Goal: Information Seeking & Learning: Learn about a topic

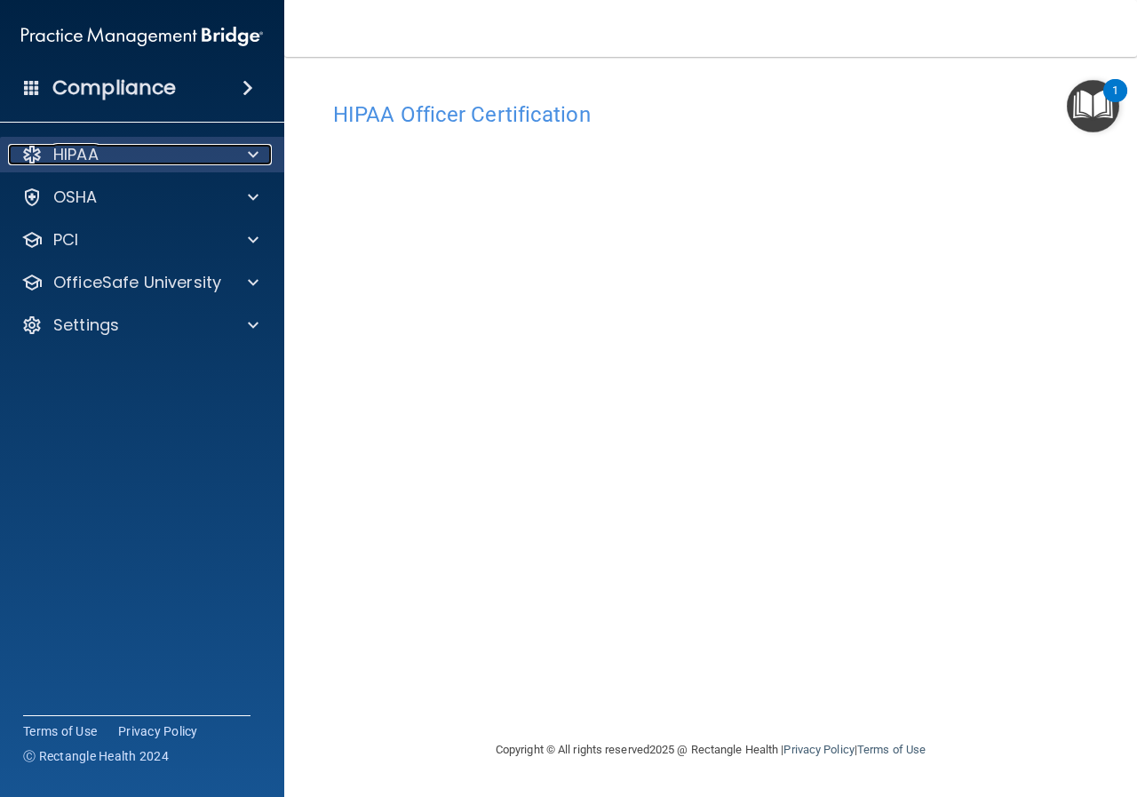
click at [78, 161] on p "HIPAA" at bounding box center [75, 154] width 45 height 21
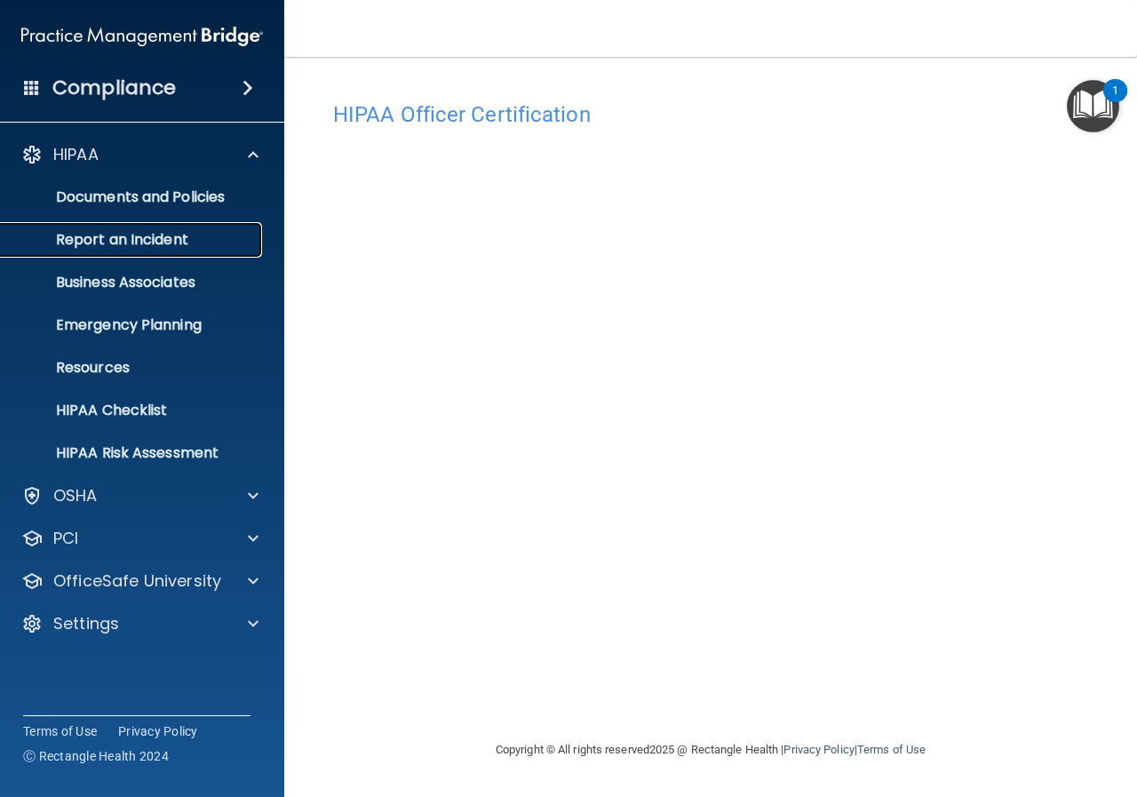
click at [128, 251] on link "Report an Incident" at bounding box center [122, 240] width 280 height 36
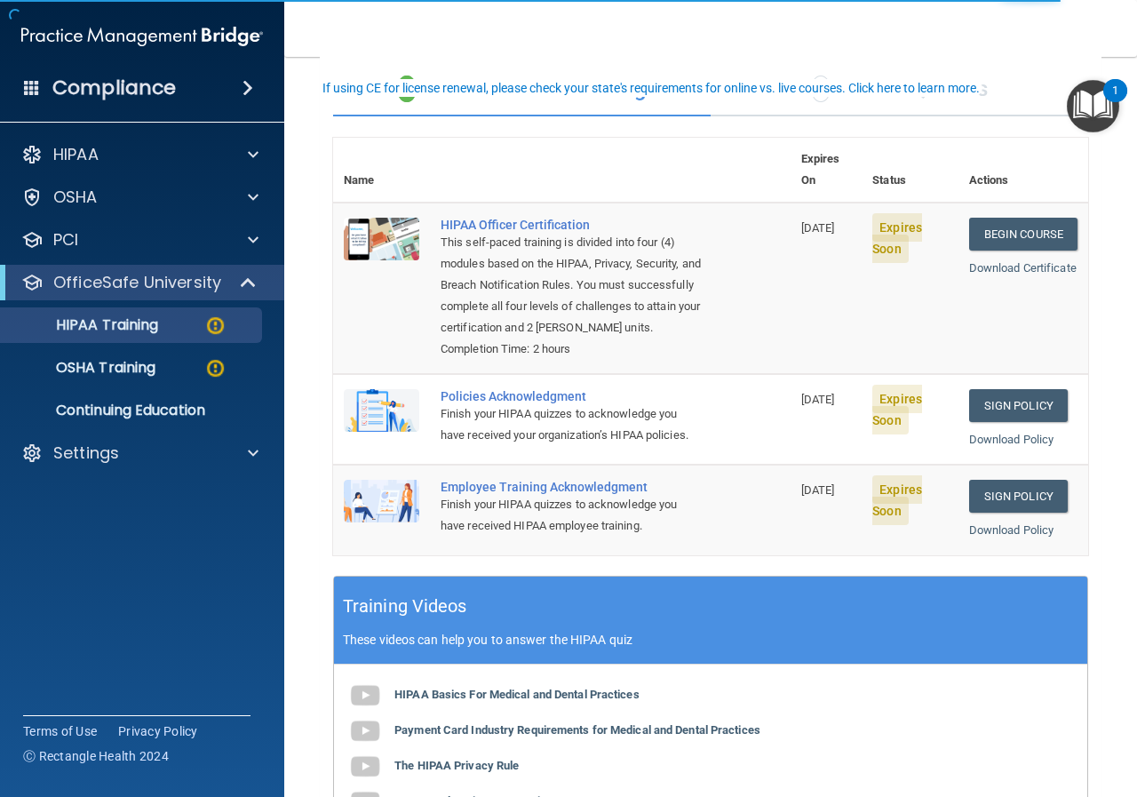
scroll to position [89, 0]
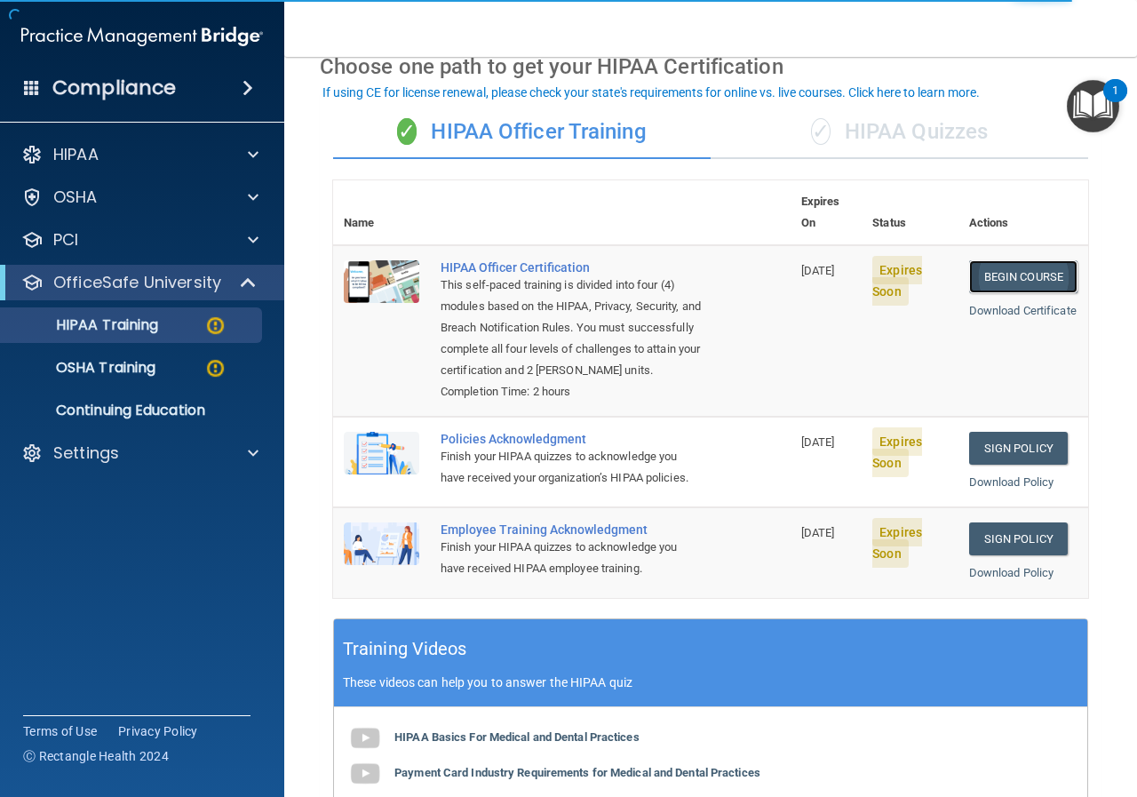
click at [990, 260] on link "Begin Course" at bounding box center [1023, 276] width 108 height 33
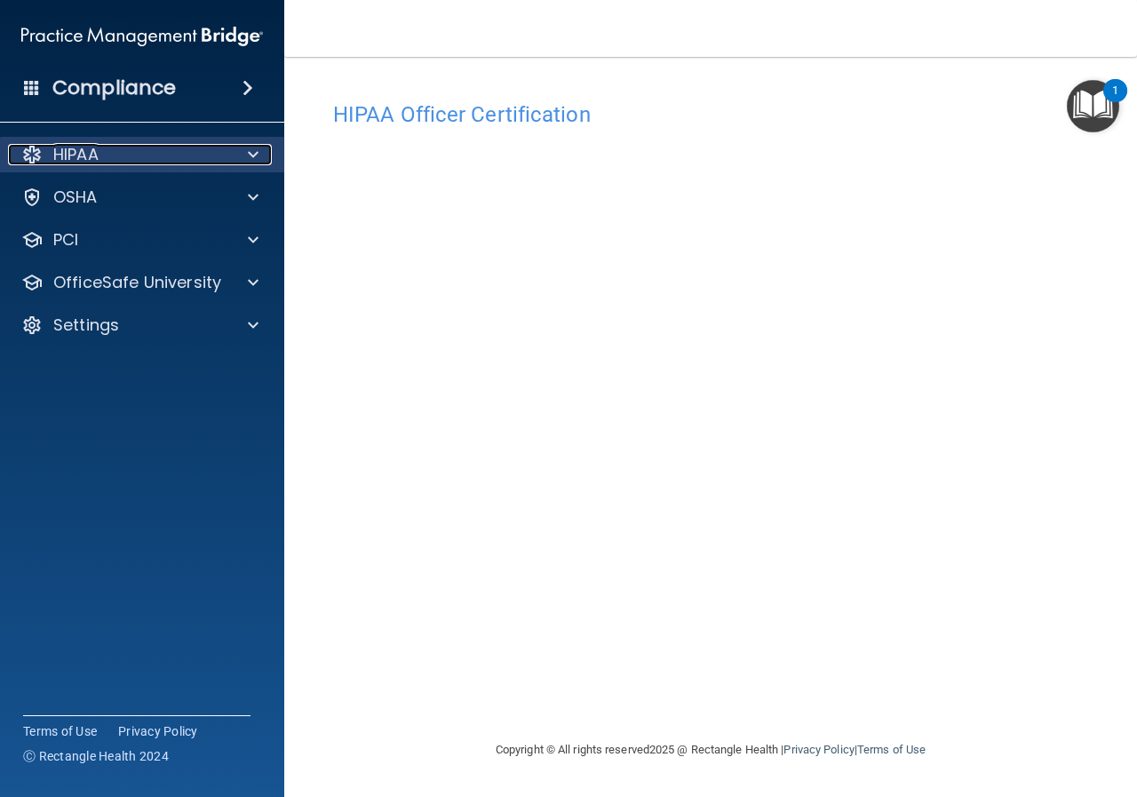
click at [88, 162] on p "HIPAA" at bounding box center [75, 154] width 45 height 21
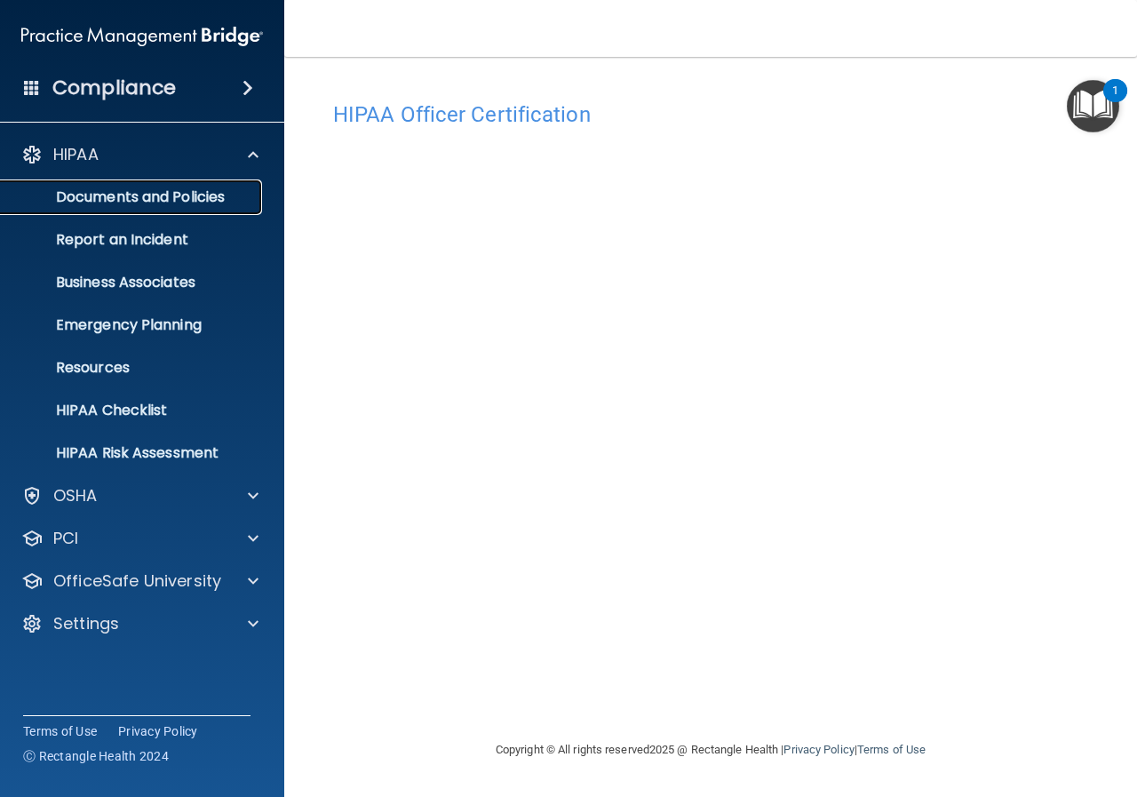
click at [104, 202] on p "Documents and Policies" at bounding box center [133, 197] width 242 height 18
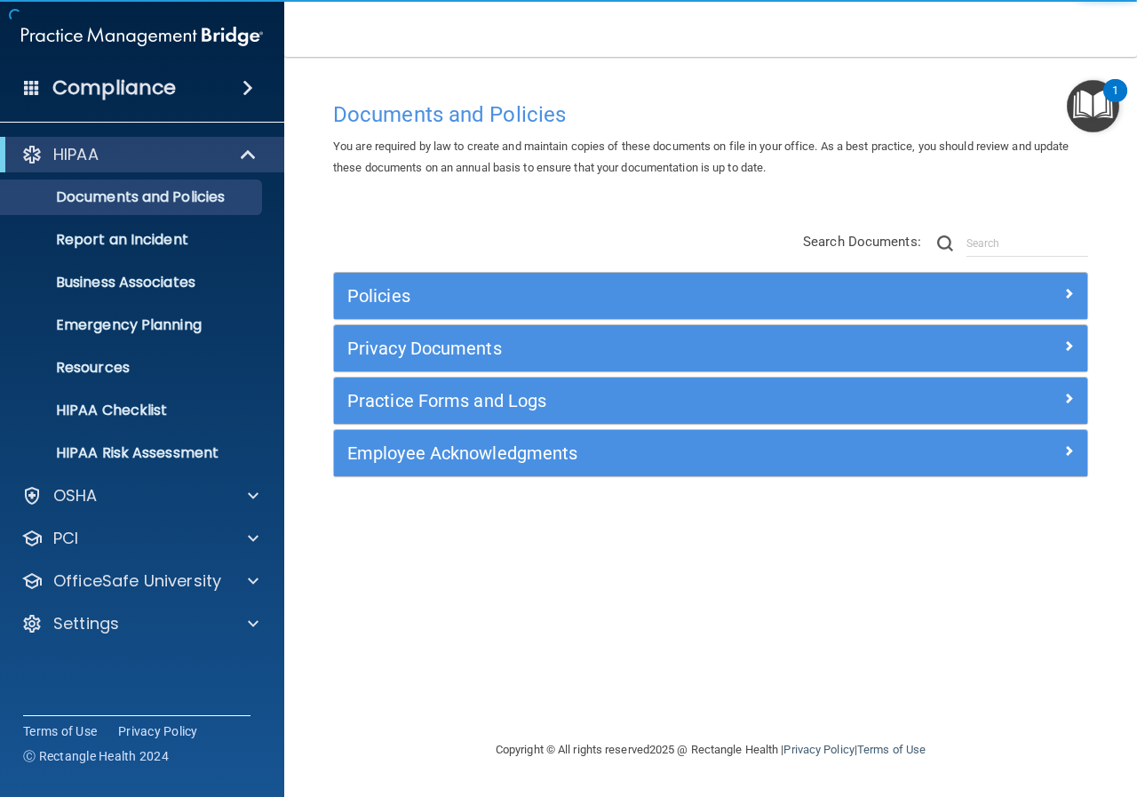
click at [89, 517] on div "HIPAA Documents and Policies Report an Incident Business Associates Emergency P…" at bounding box center [142, 393] width 285 height 526
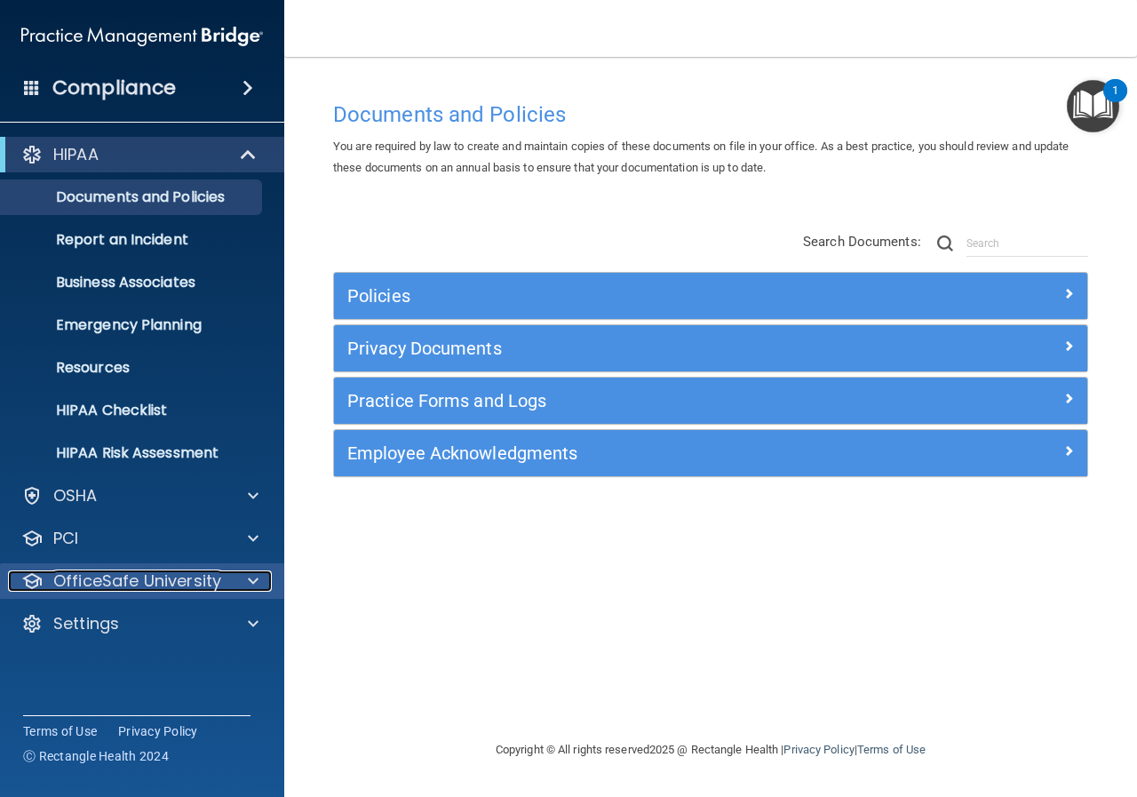
click at [77, 577] on p "OfficeSafe University" at bounding box center [137, 580] width 168 height 21
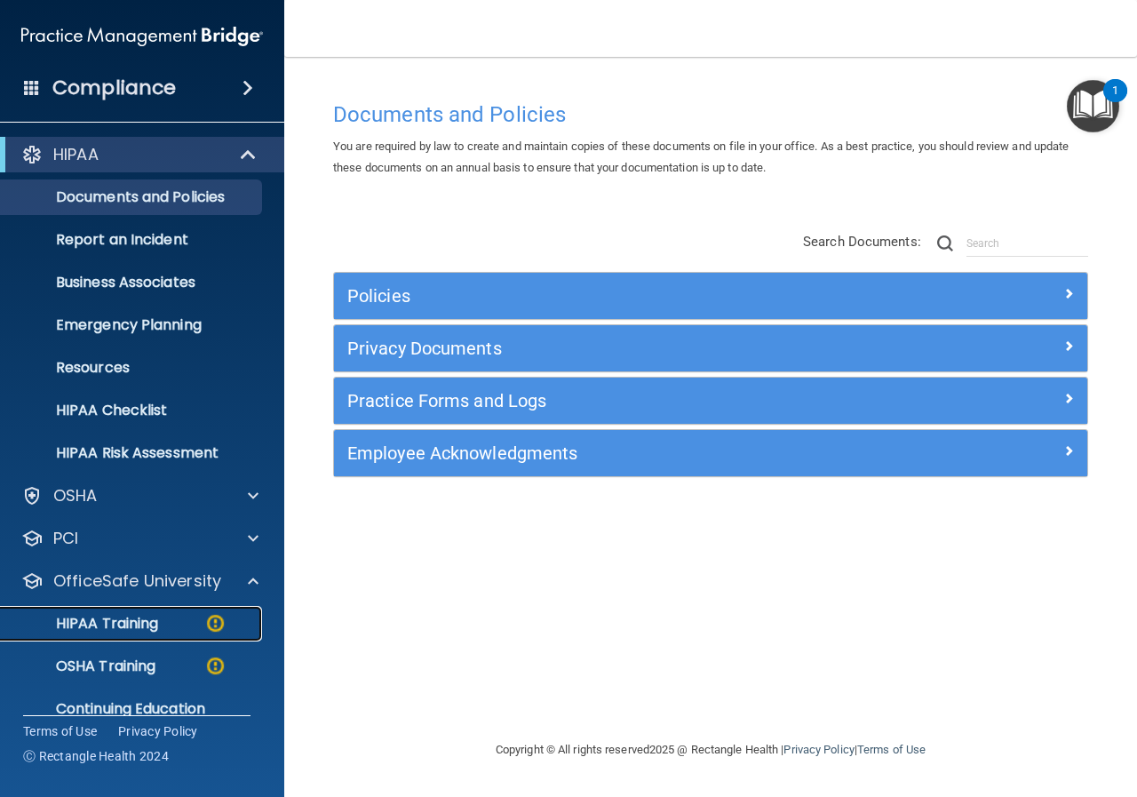
click at [111, 615] on p "HIPAA Training" at bounding box center [85, 624] width 147 height 18
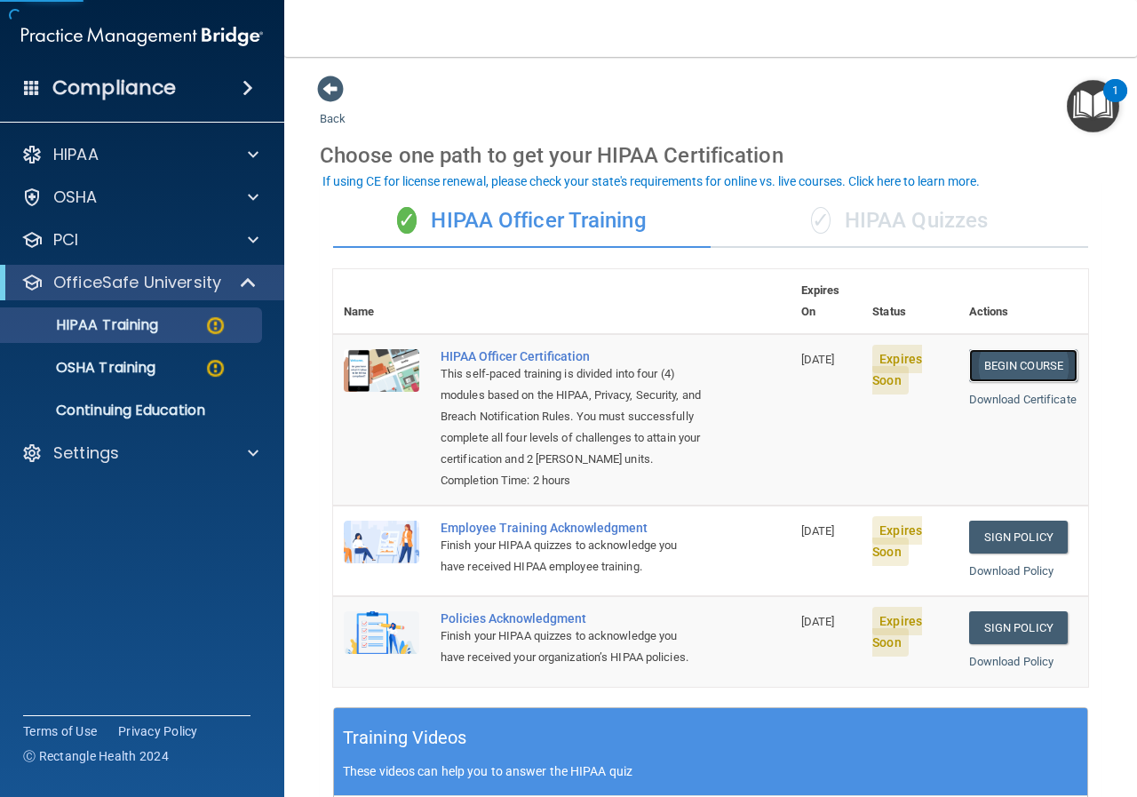
click at [1032, 349] on link "Begin Course" at bounding box center [1023, 365] width 108 height 33
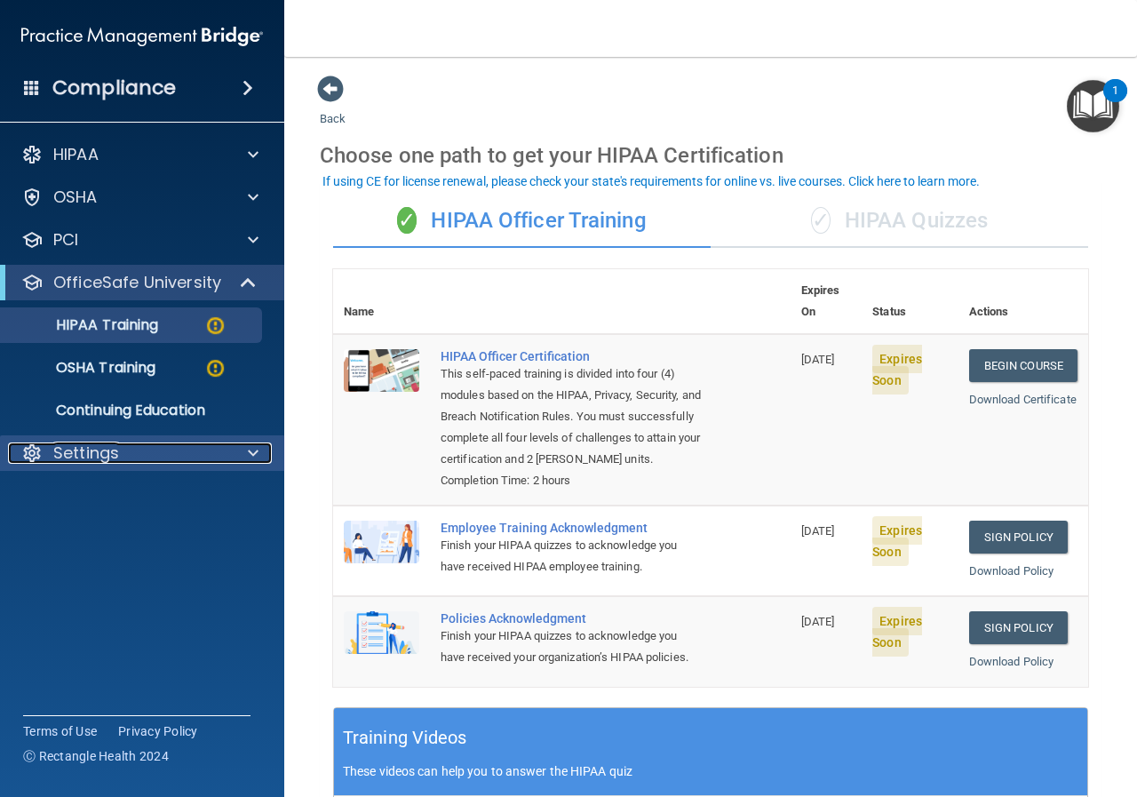
click at [97, 453] on p "Settings" at bounding box center [86, 452] width 66 height 21
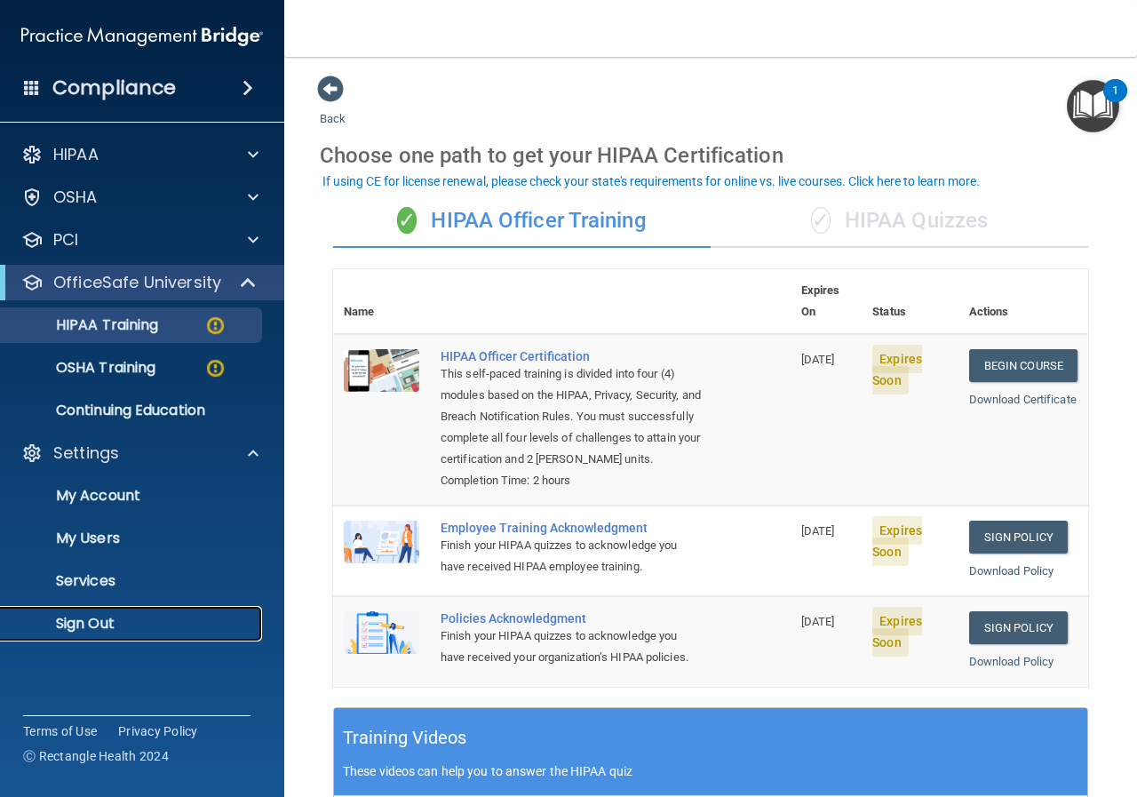
click at [99, 623] on p "Sign Out" at bounding box center [133, 624] width 242 height 18
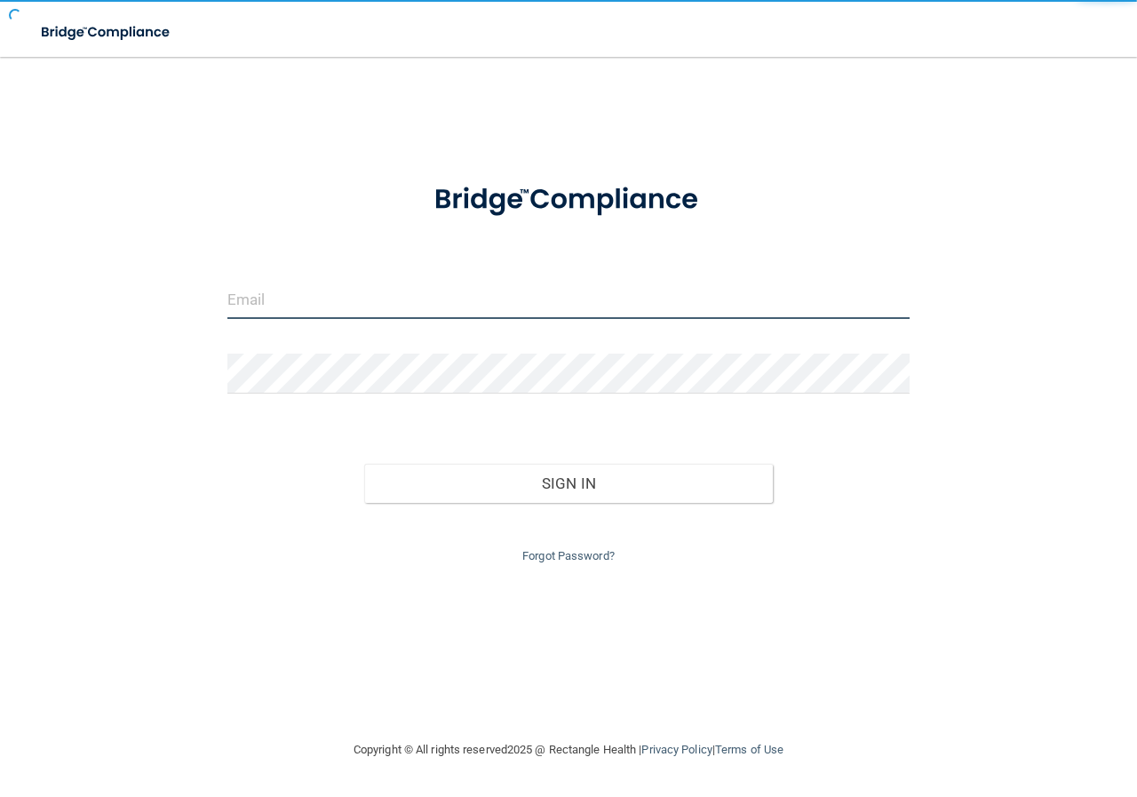
type input "[EMAIL_ADDRESS][DOMAIN_NAME]"
